Goal: Transaction & Acquisition: Connect TikTok Pixel

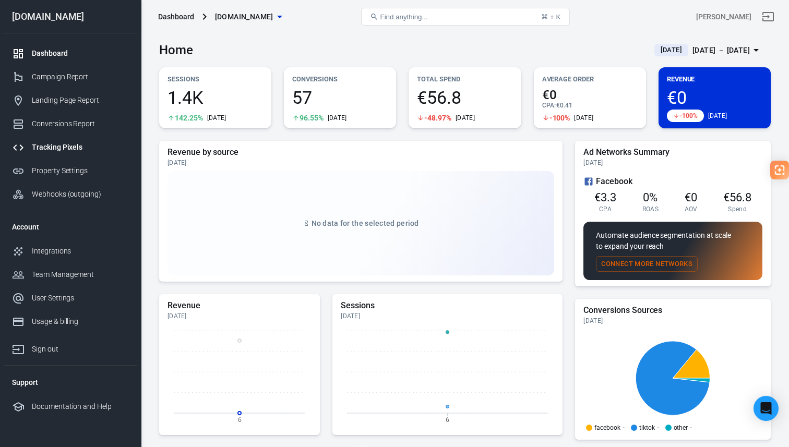
click at [65, 154] on link "Tracking Pixels" at bounding box center [71, 147] width 134 height 23
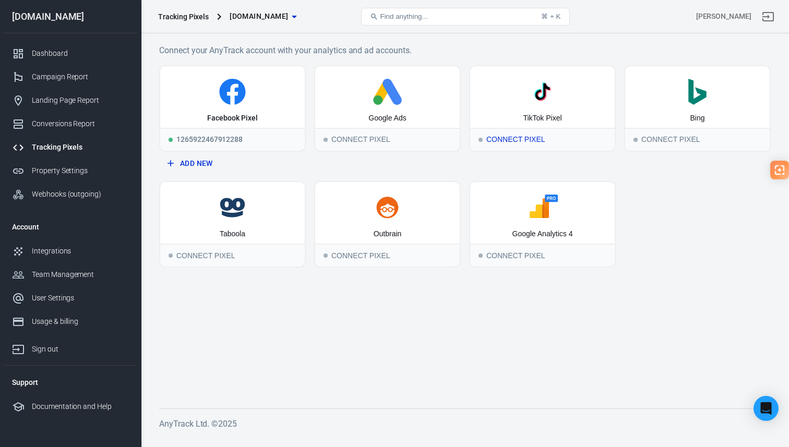
click at [553, 104] on icon at bounding box center [543, 92] width 26 height 26
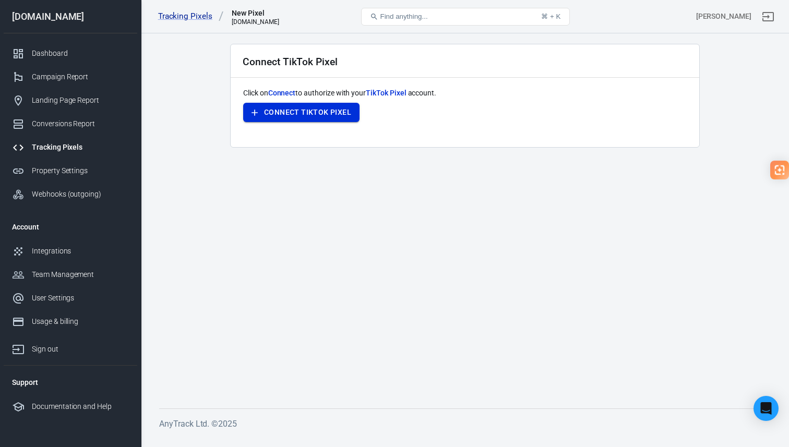
click at [345, 110] on button "Connect TikTok Pixel" at bounding box center [301, 112] width 116 height 19
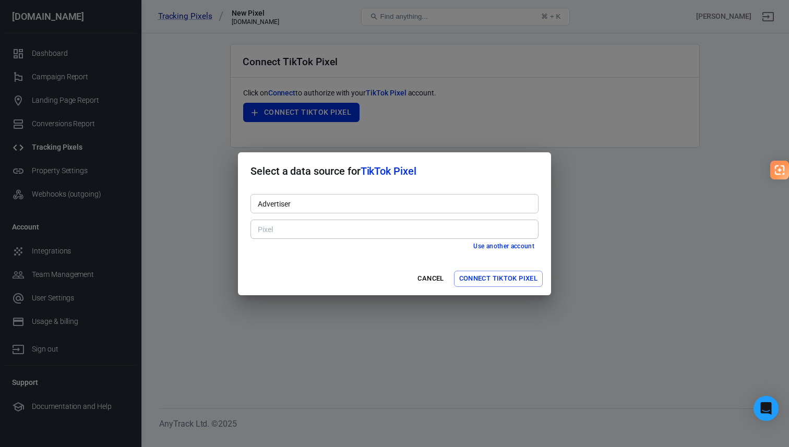
click at [364, 205] on input "Advertiser" at bounding box center [394, 203] width 280 height 13
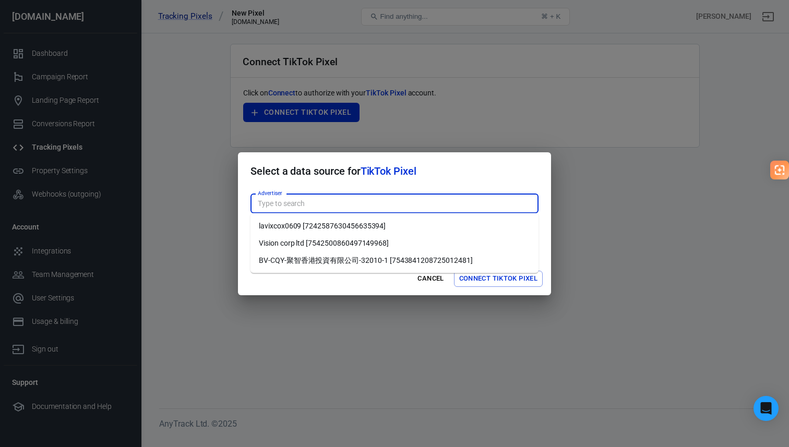
click at [356, 240] on li "Vision corp ltd [7542500860497149968]" at bounding box center [395, 243] width 288 height 17
type input "Vision corp ltd [7542500860497149968]"
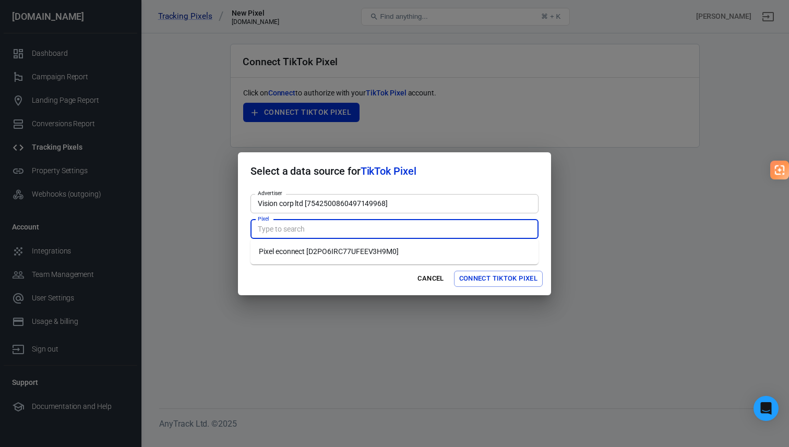
click at [338, 226] on input "Pixel" at bounding box center [394, 229] width 280 height 13
click at [359, 252] on li "Pixel econnect [D2PO6IRC77UFEEV3H9M0]" at bounding box center [395, 251] width 288 height 17
type input "Pixel econnect [D2PO6IRC77UFEEV3H9M0]"
click at [488, 279] on button "Connect TikTok Pixel" at bounding box center [498, 279] width 89 height 16
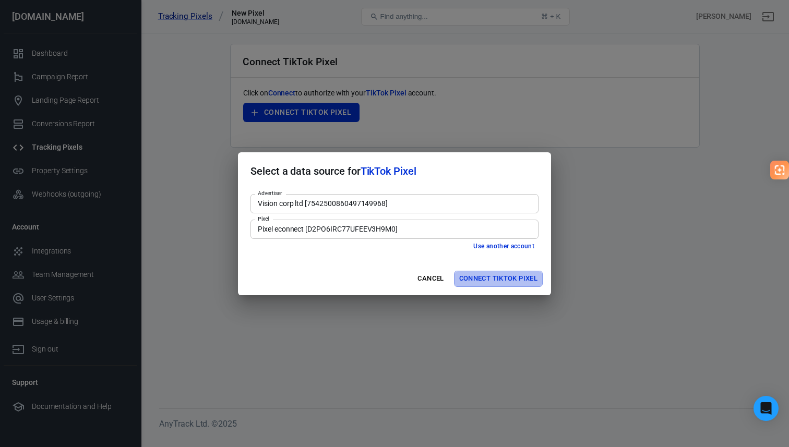
click at [509, 281] on button "Connect TikTok Pixel" at bounding box center [498, 279] width 89 height 16
click at [482, 227] on input "Pixel econnect [D2PO6IRC77UFEEV3H9M0]" at bounding box center [394, 229] width 280 height 13
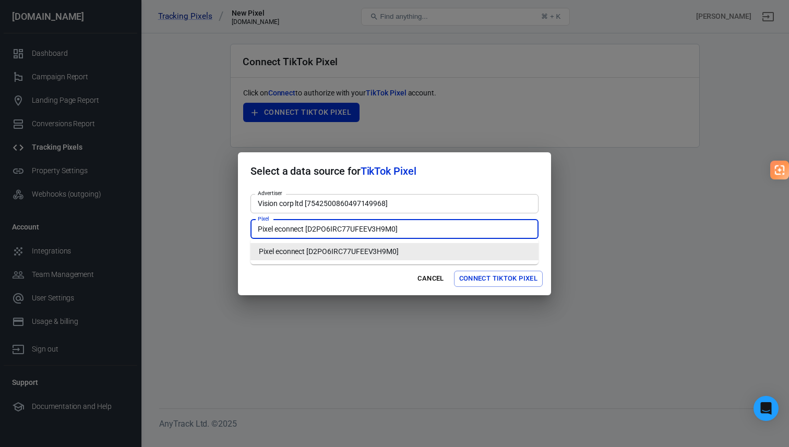
click at [365, 278] on div "Cancel Connect TikTok Pixel" at bounding box center [394, 279] width 313 height 33
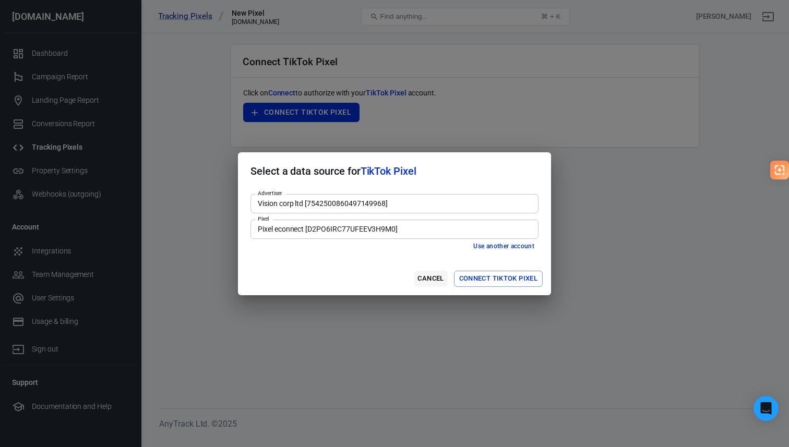
click at [431, 277] on button "Cancel" at bounding box center [431, 279] width 33 height 16
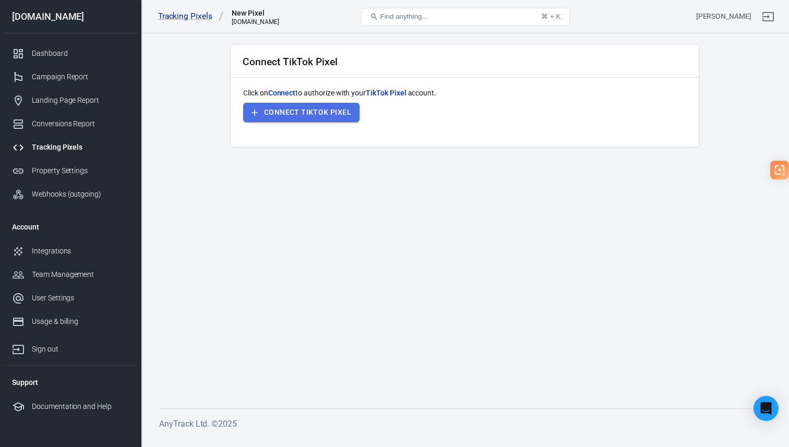
click at [353, 119] on button "Connect TikTok Pixel" at bounding box center [301, 112] width 116 height 19
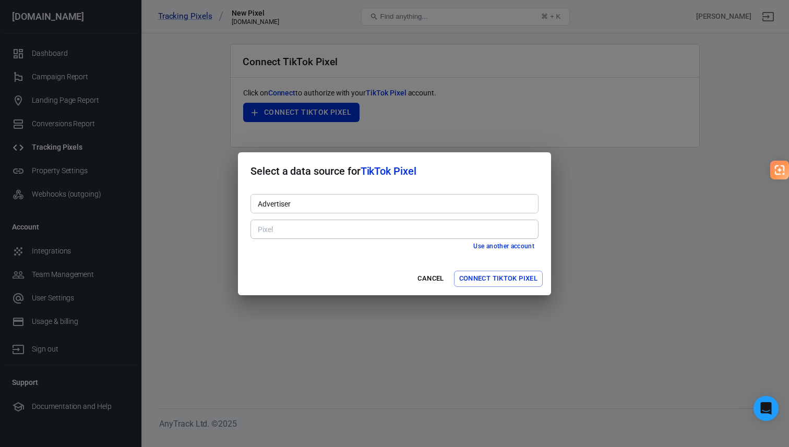
click at [430, 211] on div "Advertiser" at bounding box center [395, 203] width 288 height 19
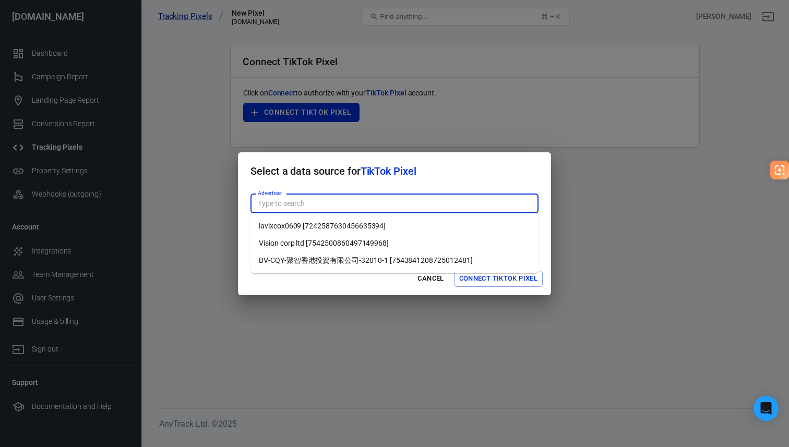
click at [385, 239] on li "Vision corp ltd [7542500860497149968]" at bounding box center [395, 243] width 288 height 17
type input "Vision corp ltd [7542500860497149968]"
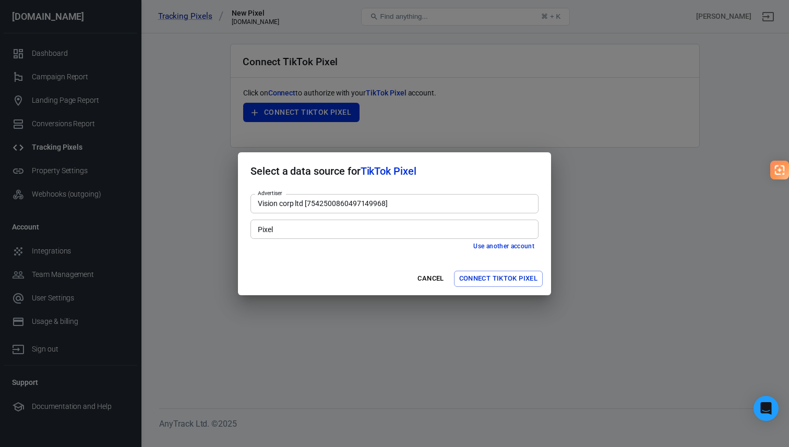
click at [416, 234] on input "Pixel" at bounding box center [394, 229] width 280 height 13
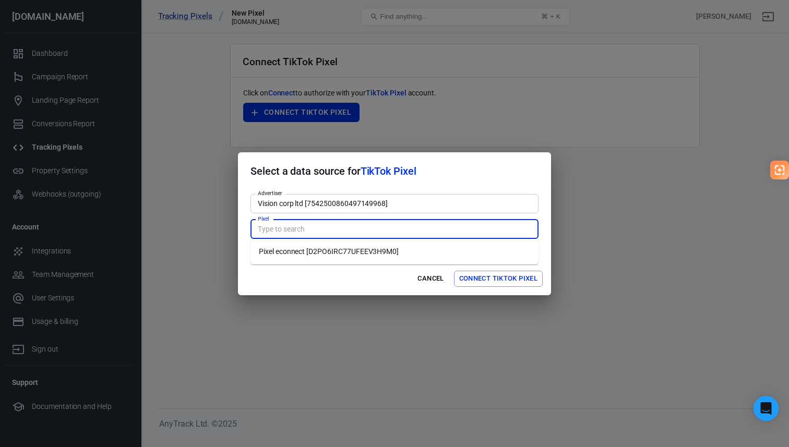
click at [369, 275] on div "Cancel Connect TikTok Pixel" at bounding box center [394, 279] width 313 height 33
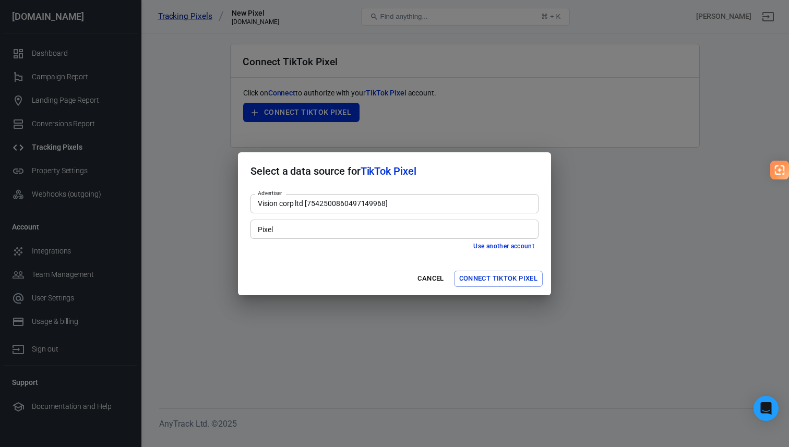
click at [390, 231] on input "Pixel" at bounding box center [394, 229] width 280 height 13
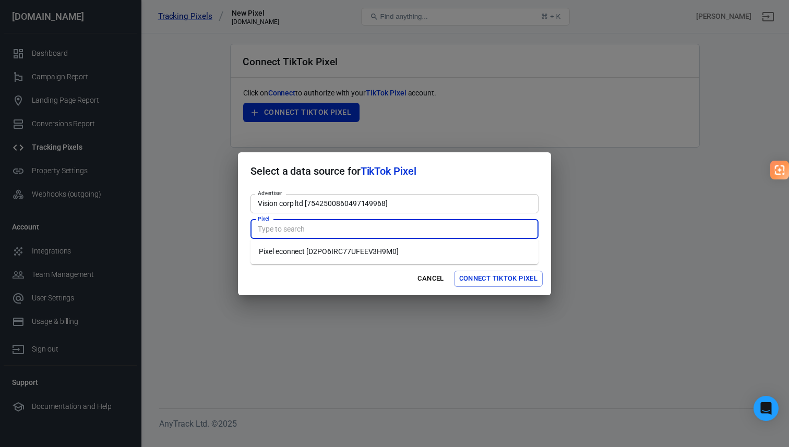
click at [375, 253] on li "Pixel econnect [D2PO6IRC77UFEEV3H9M0]" at bounding box center [395, 251] width 288 height 17
type input "Pixel econnect [D2PO6IRC77UFEEV3H9M0]"
click at [514, 282] on button "Connect TikTok Pixel" at bounding box center [498, 279] width 89 height 16
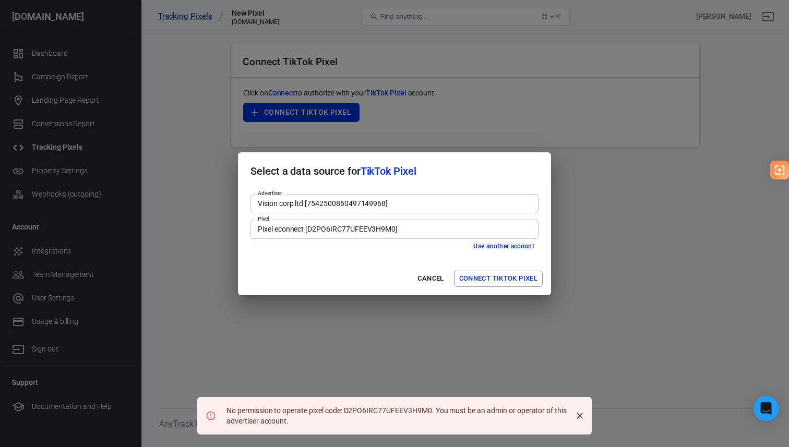
click at [615, 242] on div "Select a data source for TikTok Pixel Advertiser Vision corp ltd [7542500860497…" at bounding box center [394, 223] width 789 height 447
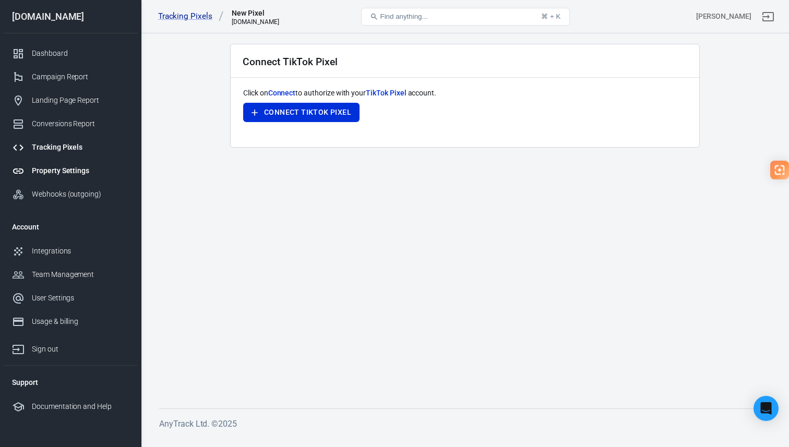
click at [69, 167] on div "Property Settings" at bounding box center [80, 171] width 97 height 11
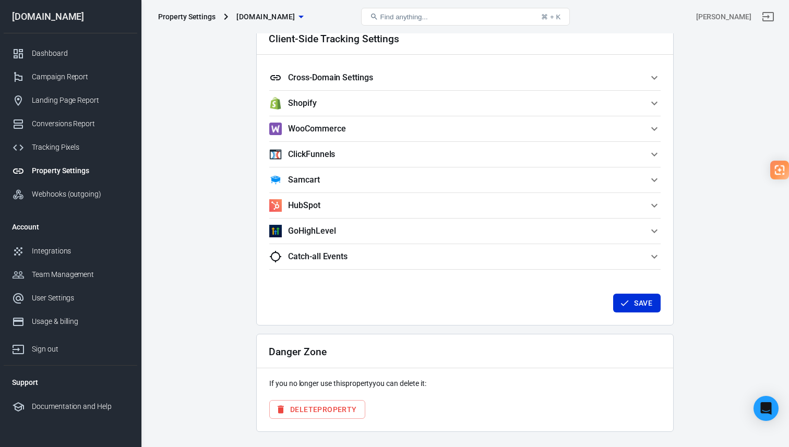
scroll to position [939, 0]
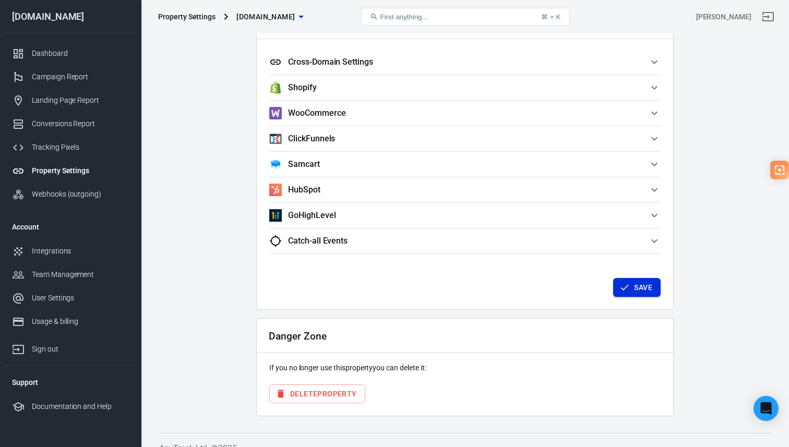
click at [623, 288] on icon "button" at bounding box center [625, 287] width 10 height 10
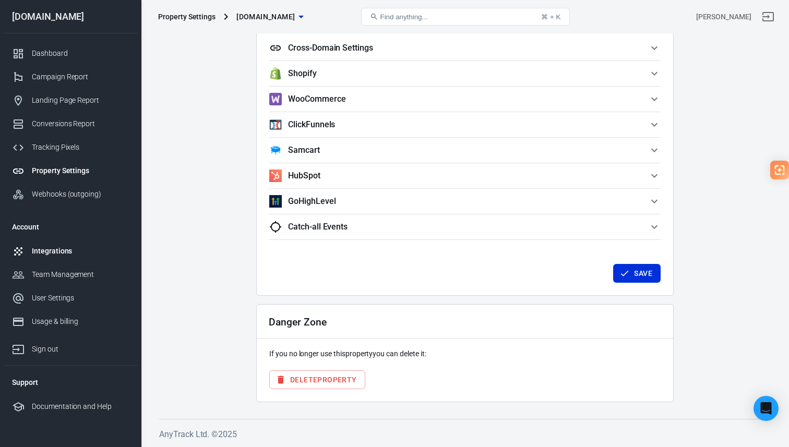
click at [70, 252] on div "Integrations" at bounding box center [80, 251] width 97 height 11
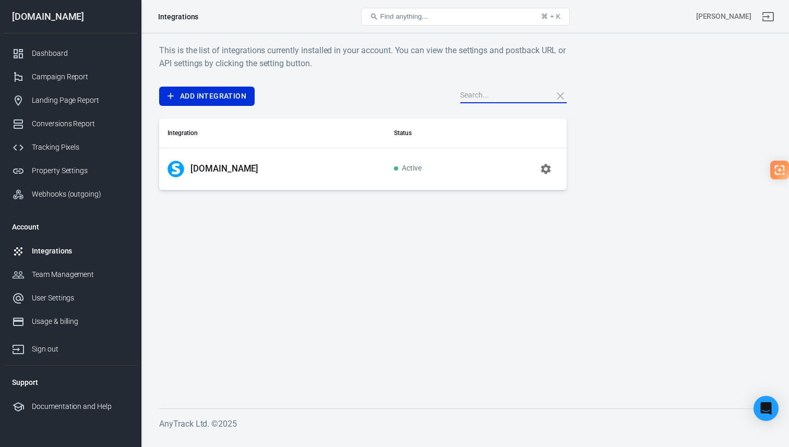
click at [493, 97] on input "text" at bounding box center [503, 96] width 84 height 14
type input "h"
click at [219, 99] on link "Add Integration" at bounding box center [207, 96] width 96 height 19
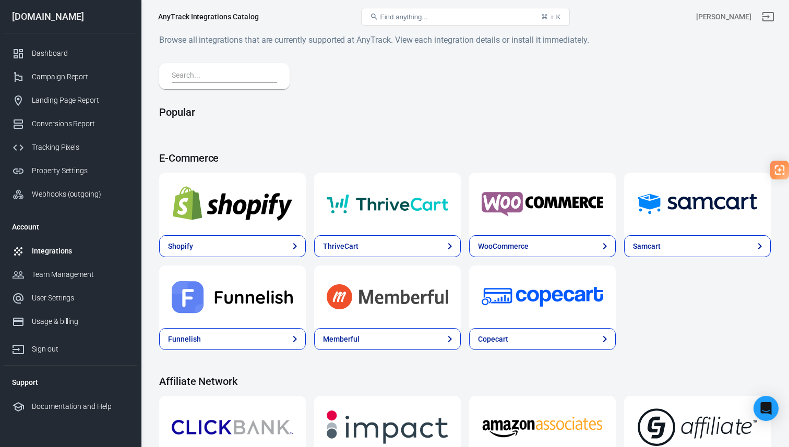
click at [234, 78] on input "text" at bounding box center [222, 76] width 101 height 14
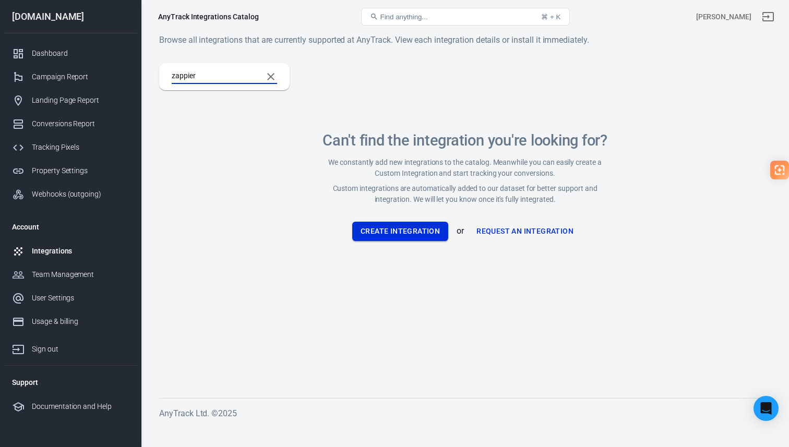
type input "zappier"
click at [414, 233] on button "Create Integration" at bounding box center [400, 231] width 96 height 19
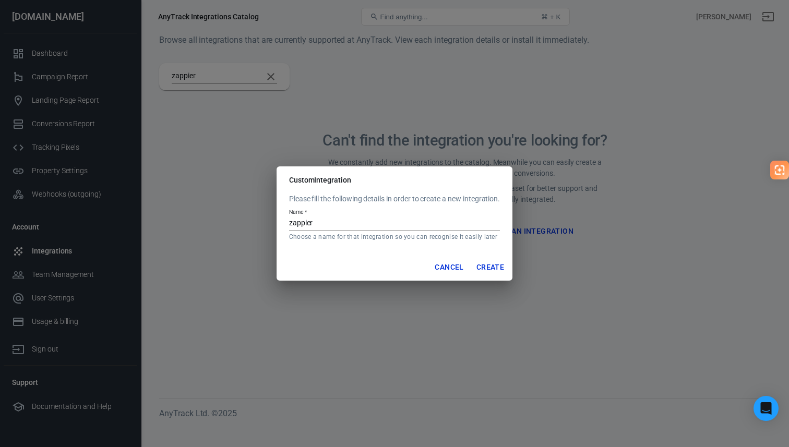
click at [450, 267] on button "Cancel" at bounding box center [449, 267] width 37 height 19
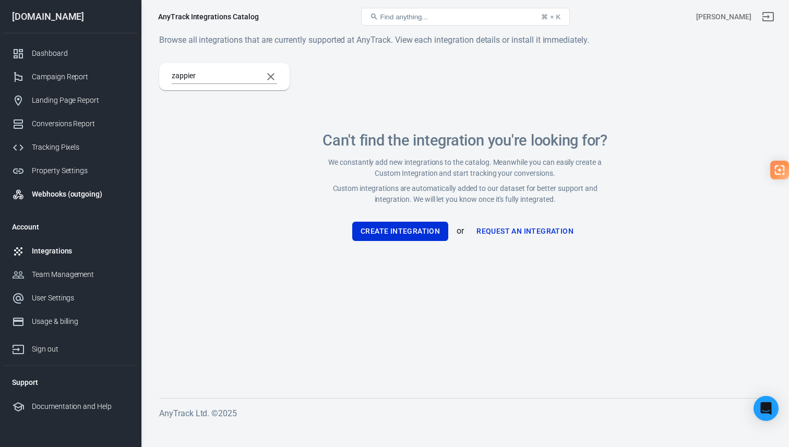
click at [100, 197] on div "Webhooks (outgoing)" at bounding box center [80, 194] width 97 height 11
